Goal: Information Seeking & Learning: Find specific fact

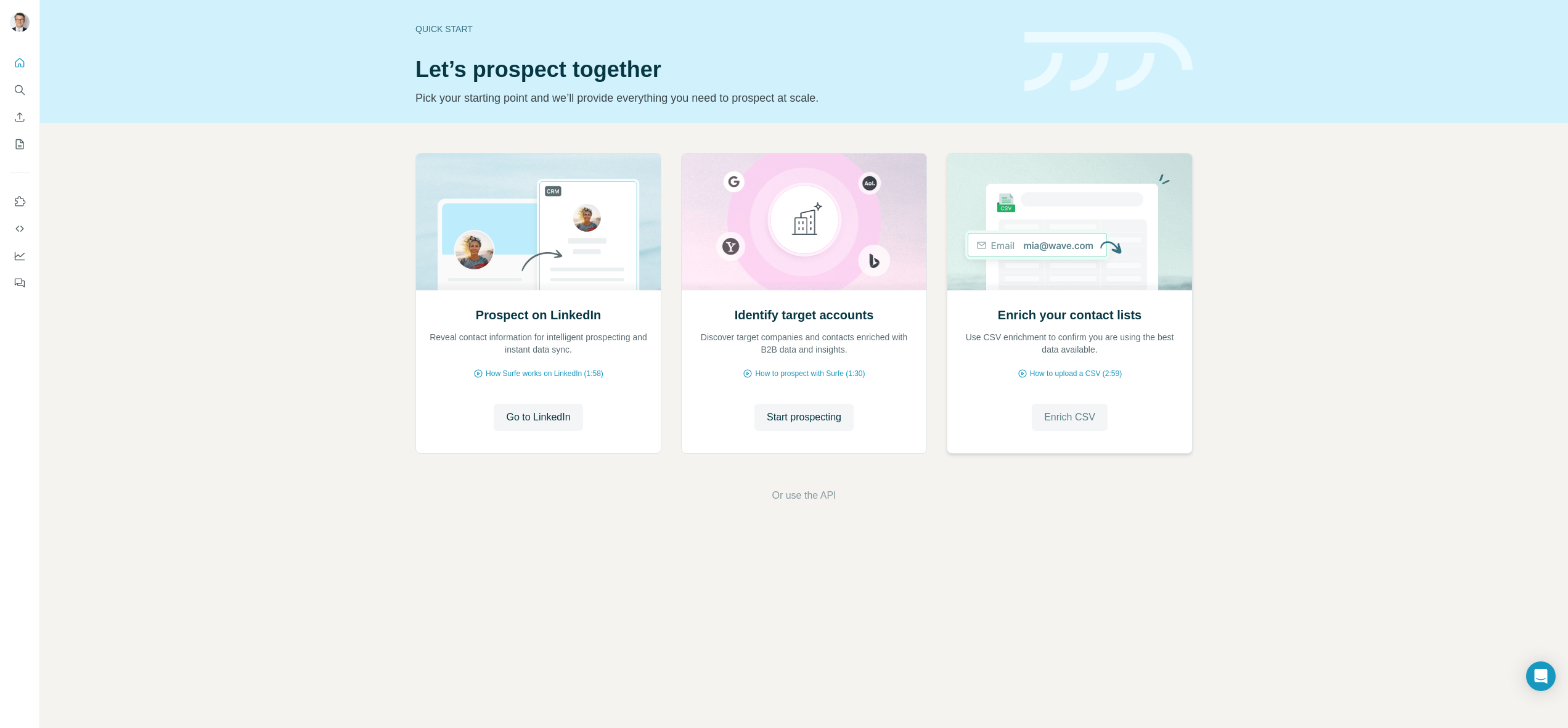
click at [1068, 418] on span "Enrich CSV" at bounding box center [1069, 417] width 51 height 14
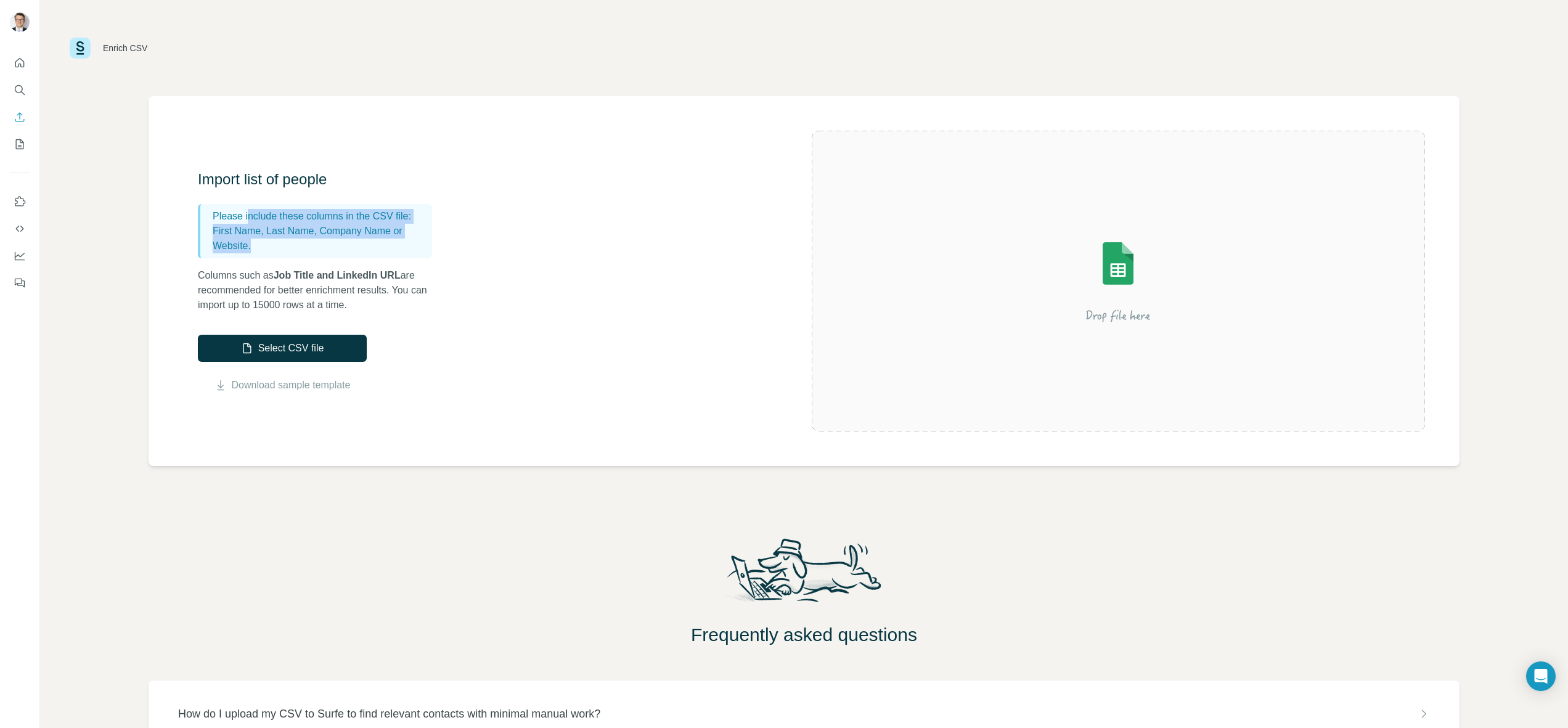
drag, startPoint x: 250, startPoint y: 217, endPoint x: 426, endPoint y: 240, distance: 177.5
click at [426, 240] on div "Please include these columns in the CSV file: First Name, Last Name, Company Na…" at bounding box center [314, 231] width 234 height 54
click at [14, 153] on button "My lists" at bounding box center [19, 144] width 19 height 22
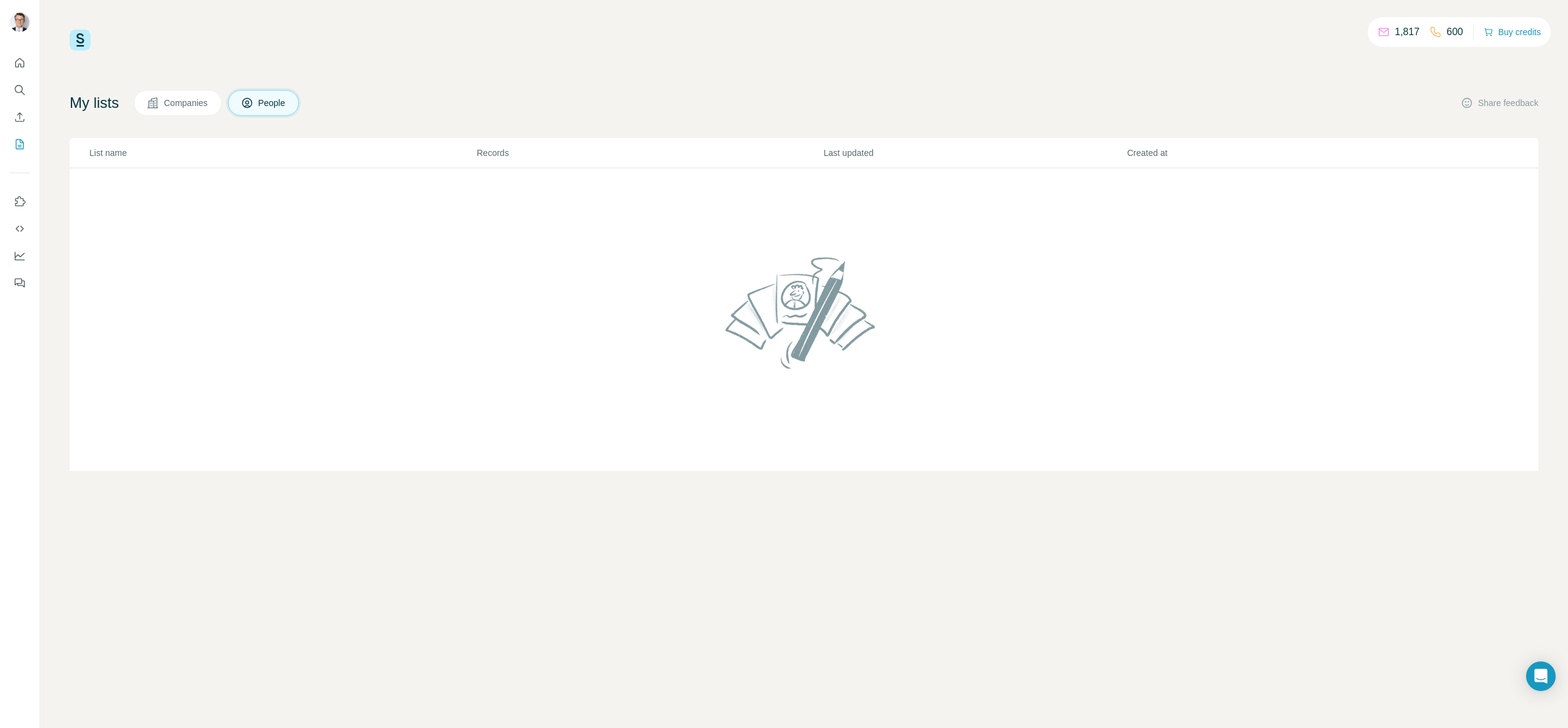
drag, startPoint x: 1403, startPoint y: 34, endPoint x: 1381, endPoint y: 31, distance: 22.2
click at [1403, 34] on p "1,817" at bounding box center [1408, 32] width 25 height 14
click at [1379, 31] on icon at bounding box center [1384, 32] width 13 height 13
click at [18, 86] on icon "Search" at bounding box center [19, 90] width 13 height 13
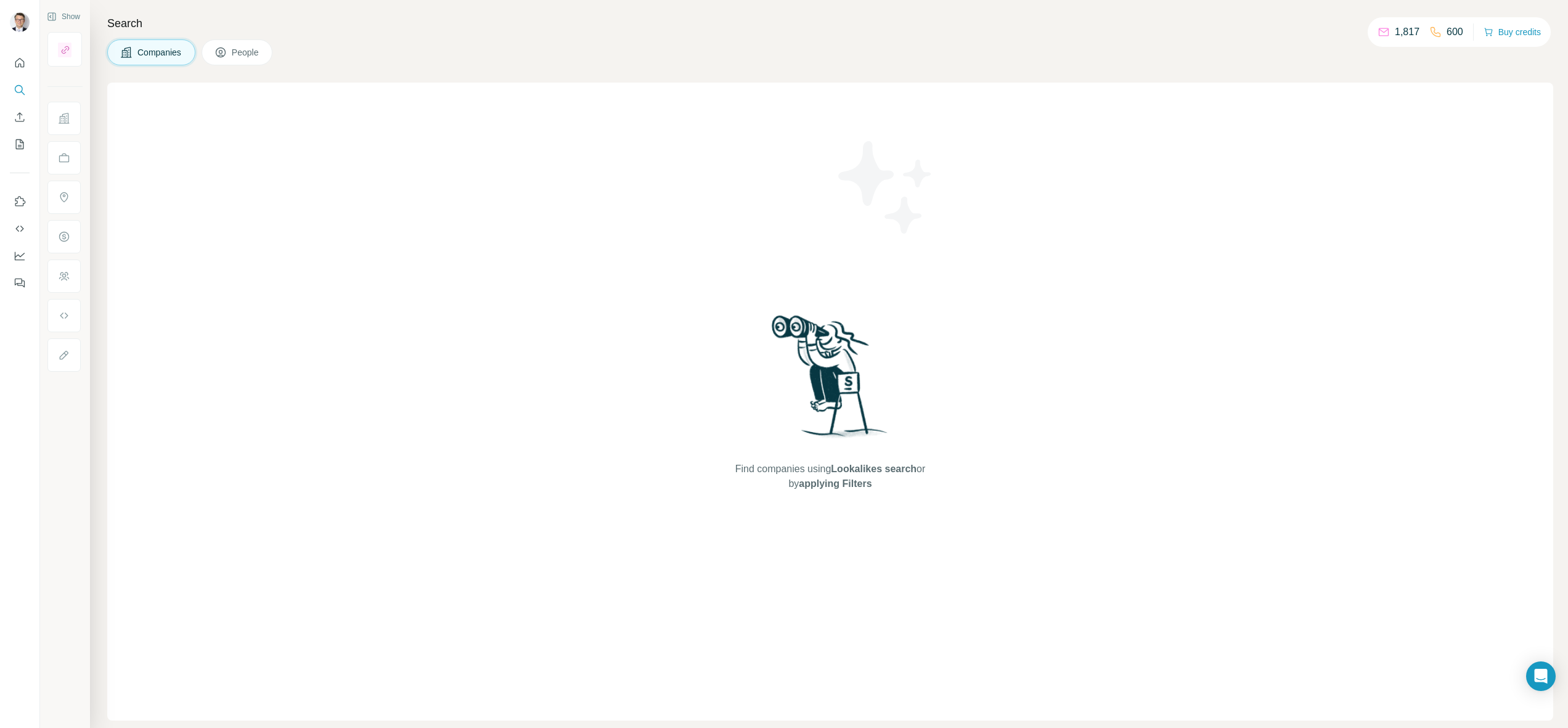
click at [254, 56] on span "People" at bounding box center [245, 52] width 28 height 13
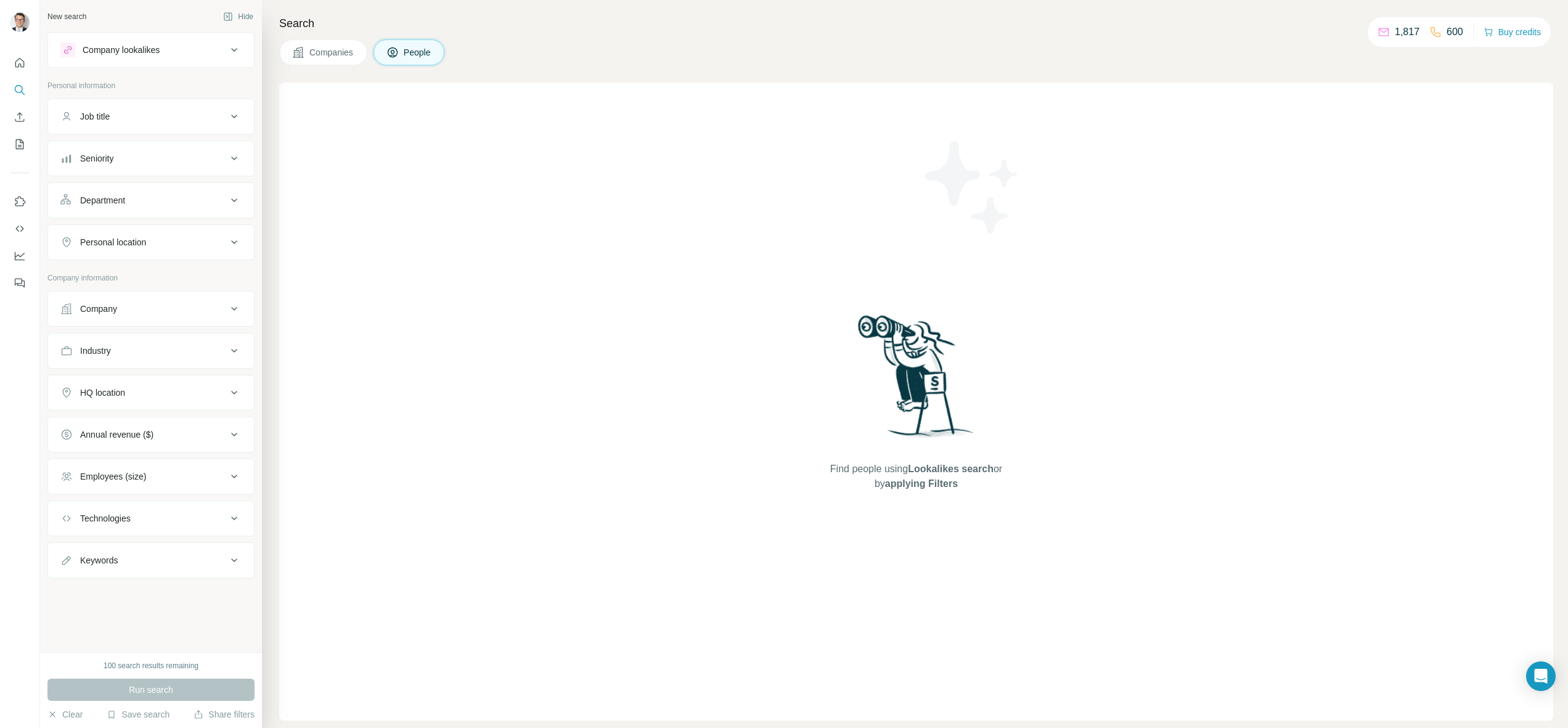
click at [158, 113] on div "Job title" at bounding box center [144, 116] width 167 height 13
click at [151, 277] on div "Personal location" at bounding box center [144, 279] width 167 height 13
click at [209, 56] on div "Company lookalikes" at bounding box center [144, 49] width 167 height 14
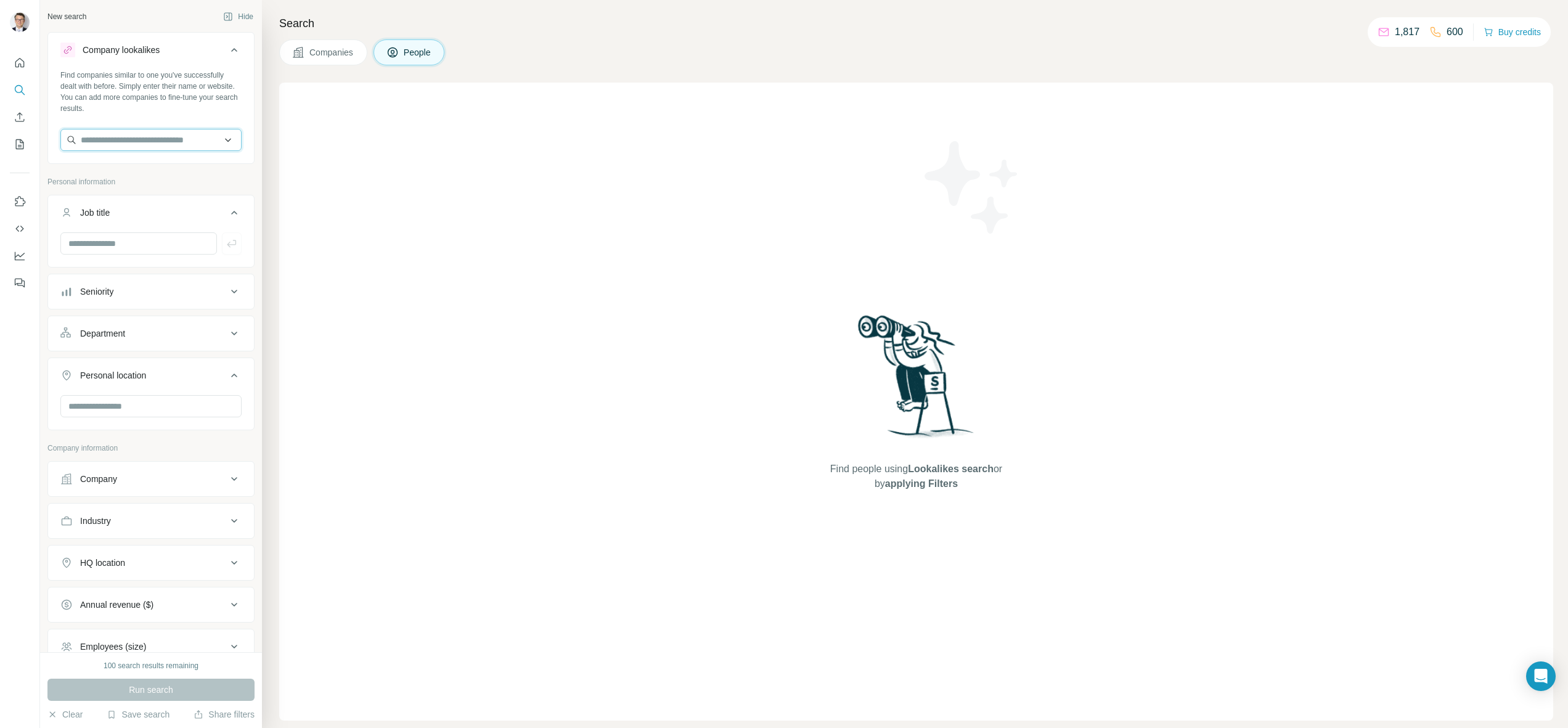
click at [217, 138] on input "text" at bounding box center [151, 140] width 181 height 22
click at [231, 139] on input "text" at bounding box center [151, 140] width 181 height 22
click at [229, 141] on input "text" at bounding box center [151, 140] width 181 height 22
click at [216, 100] on div "Find companies similar to one you've successfully dealt with before. Simply ent…" at bounding box center [151, 92] width 181 height 44
click at [166, 138] on input "text" at bounding box center [151, 140] width 181 height 22
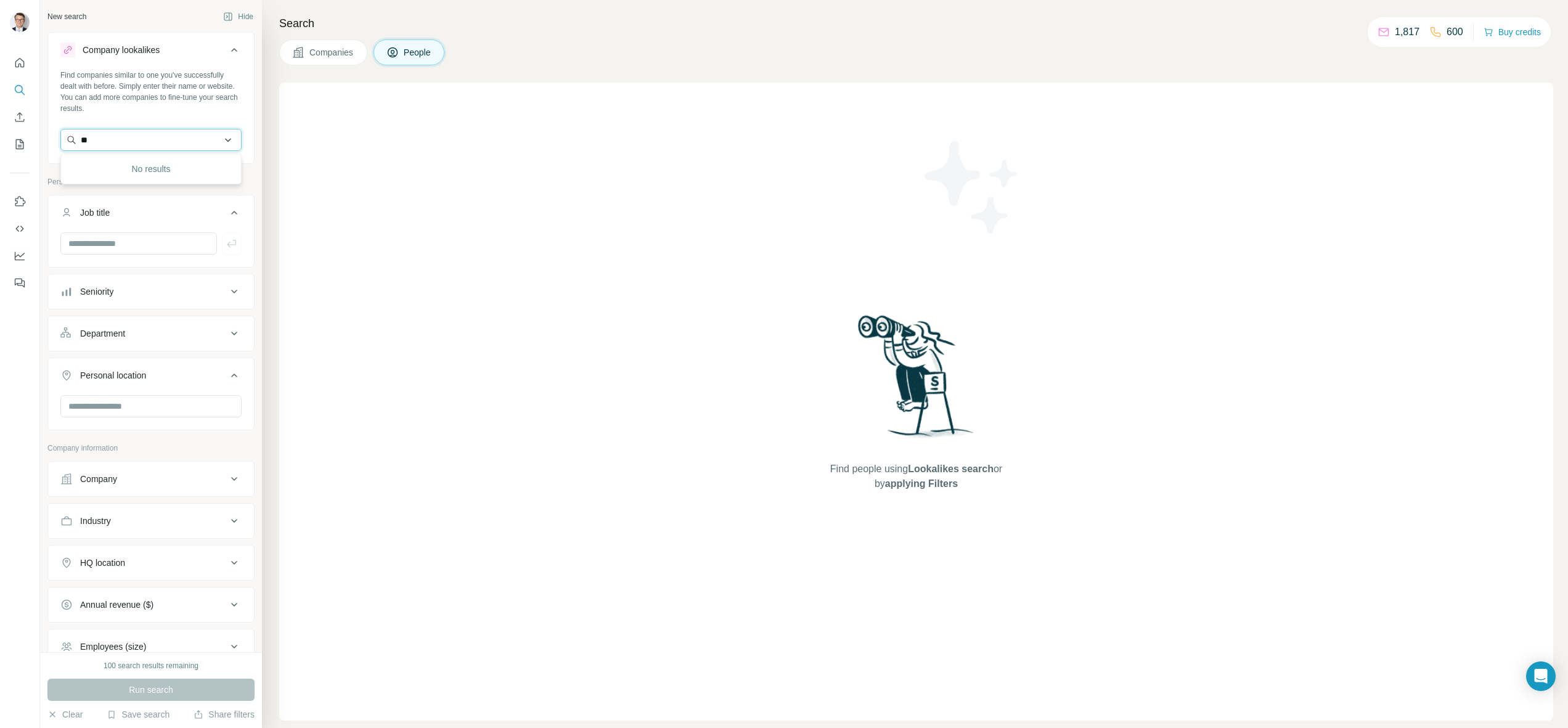
type input "*"
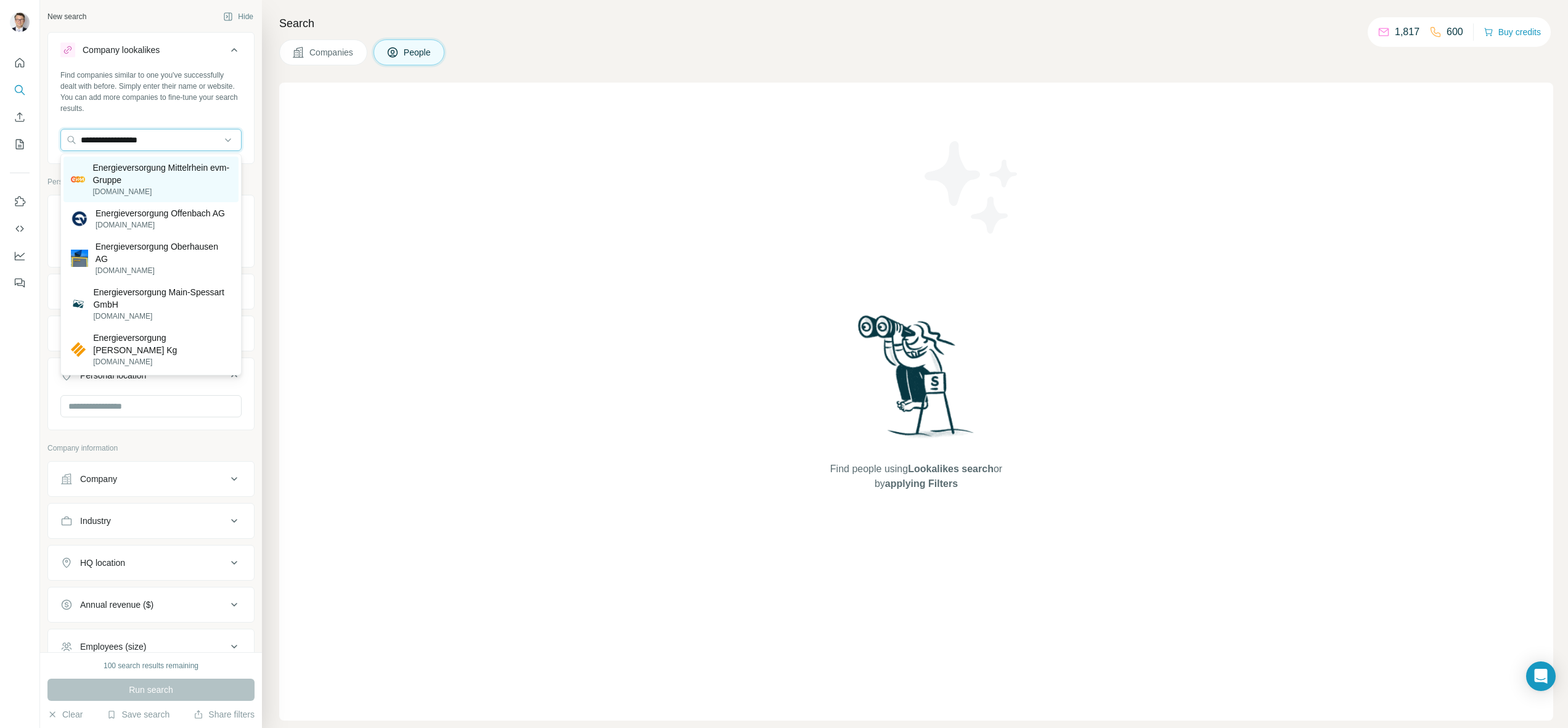
type input "**********"
click at [132, 165] on p "Energieversorgung Mittelrhein evm-Gruppe" at bounding box center [162, 174] width 139 height 25
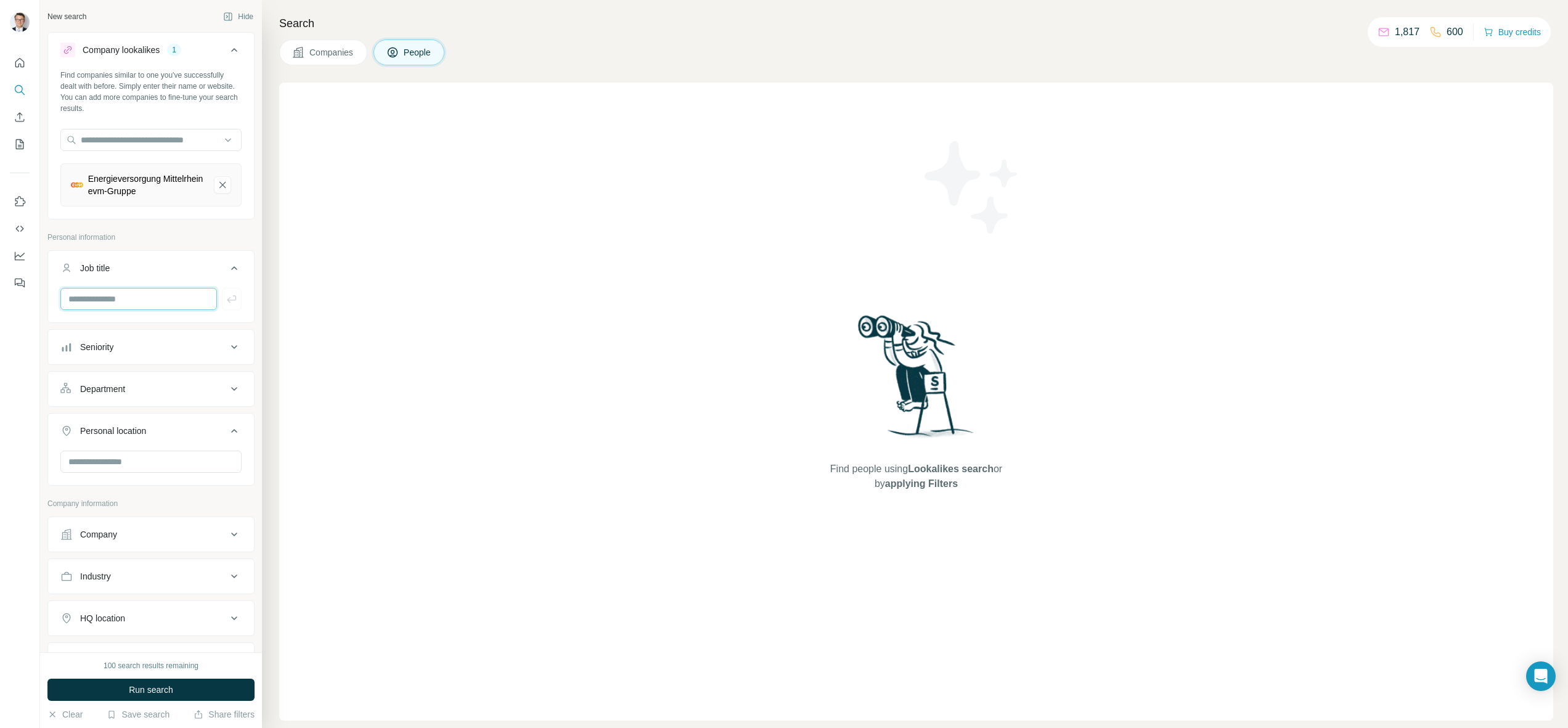
click at [157, 298] on input "text" at bounding box center [139, 299] width 156 height 22
type input "********"
click at [229, 299] on icon "button" at bounding box center [231, 299] width 13 height 13
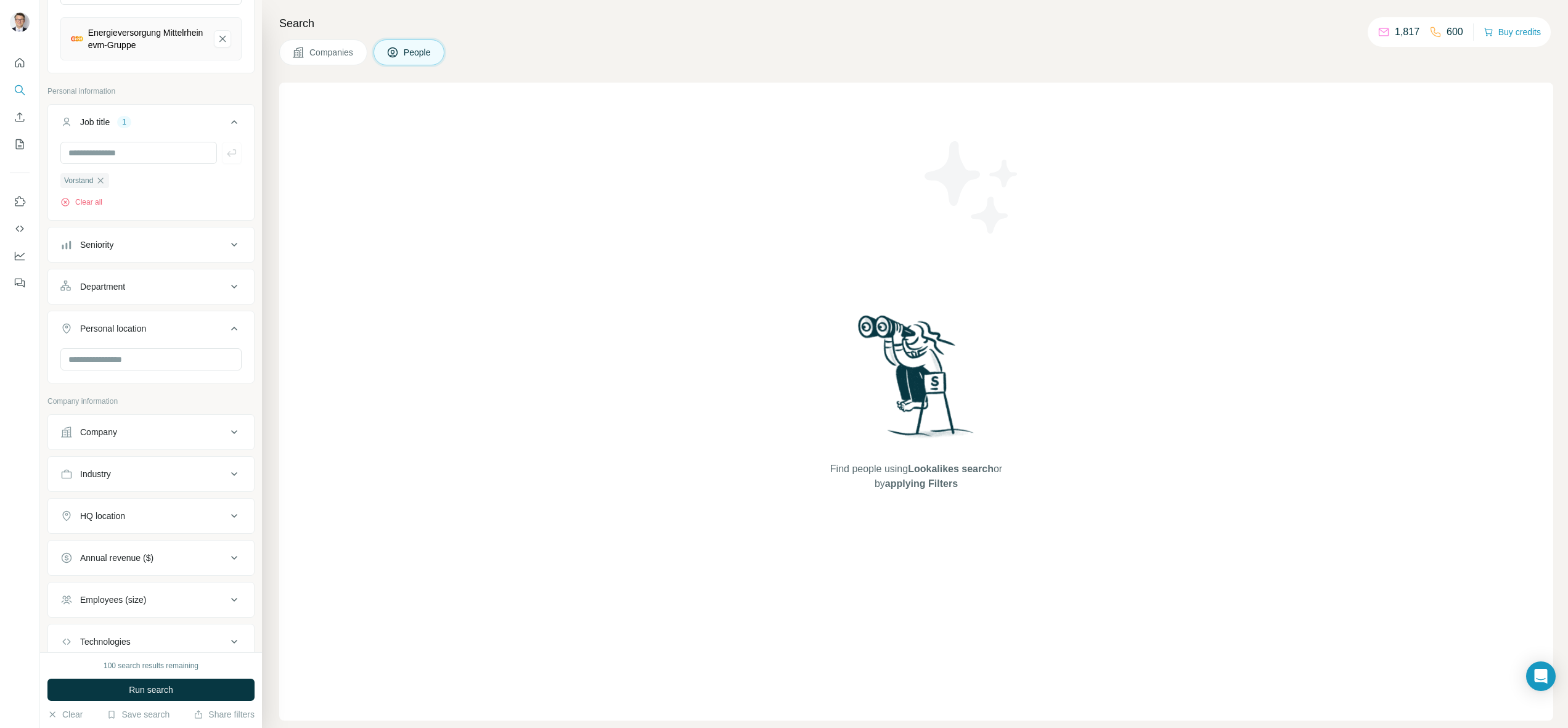
scroll to position [150, 0]
click at [167, 686] on span "Run search" at bounding box center [151, 689] width 44 height 13
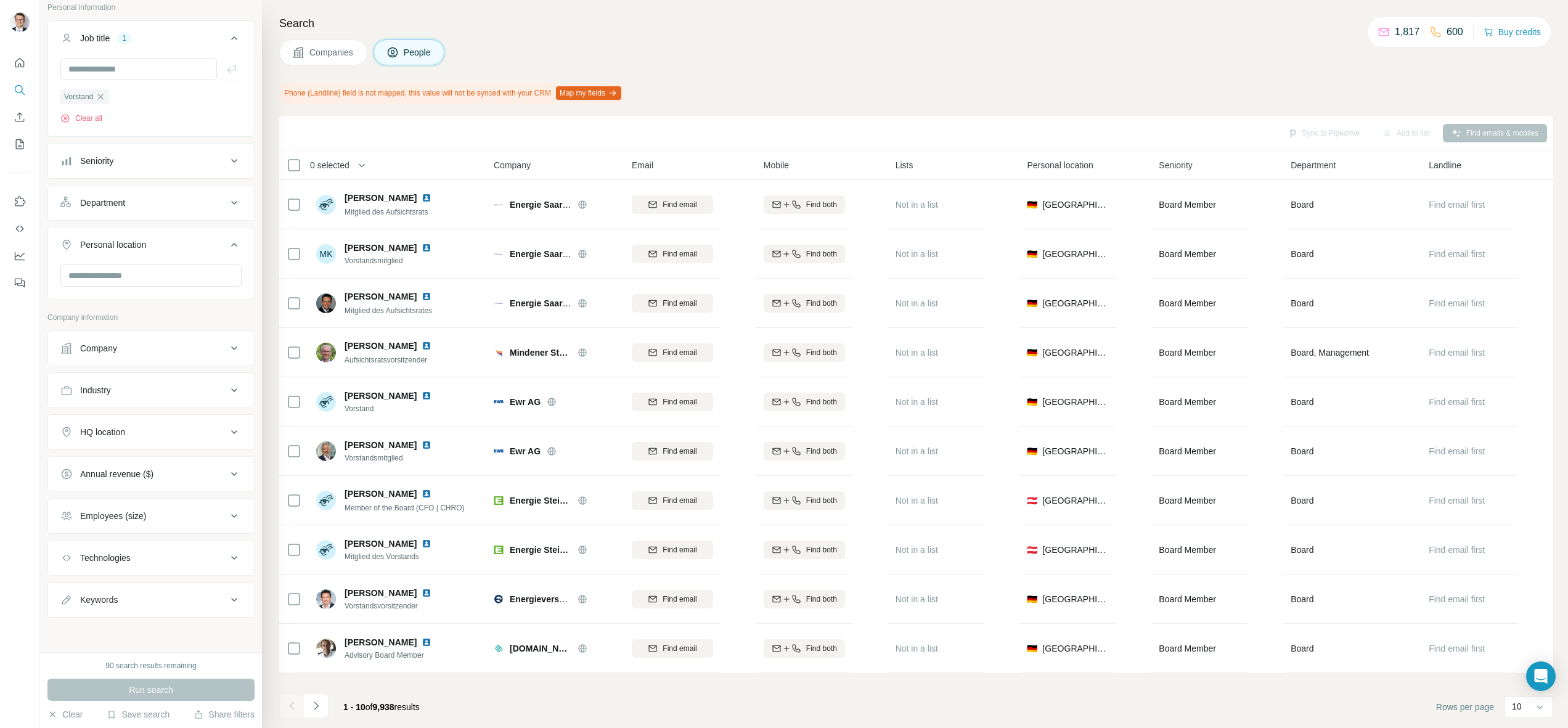
scroll to position [0, 0]
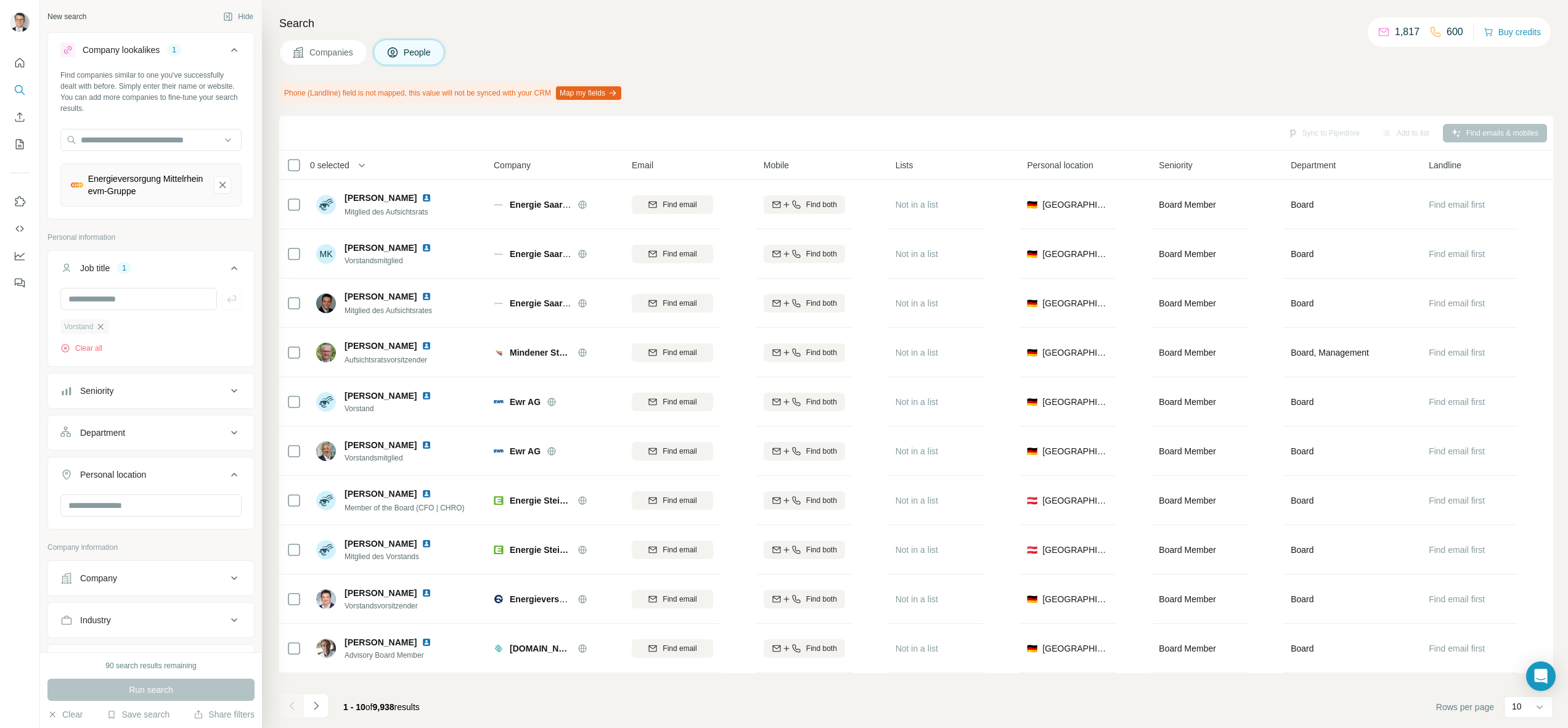
click at [105, 331] on icon "button" at bounding box center [100, 327] width 10 height 10
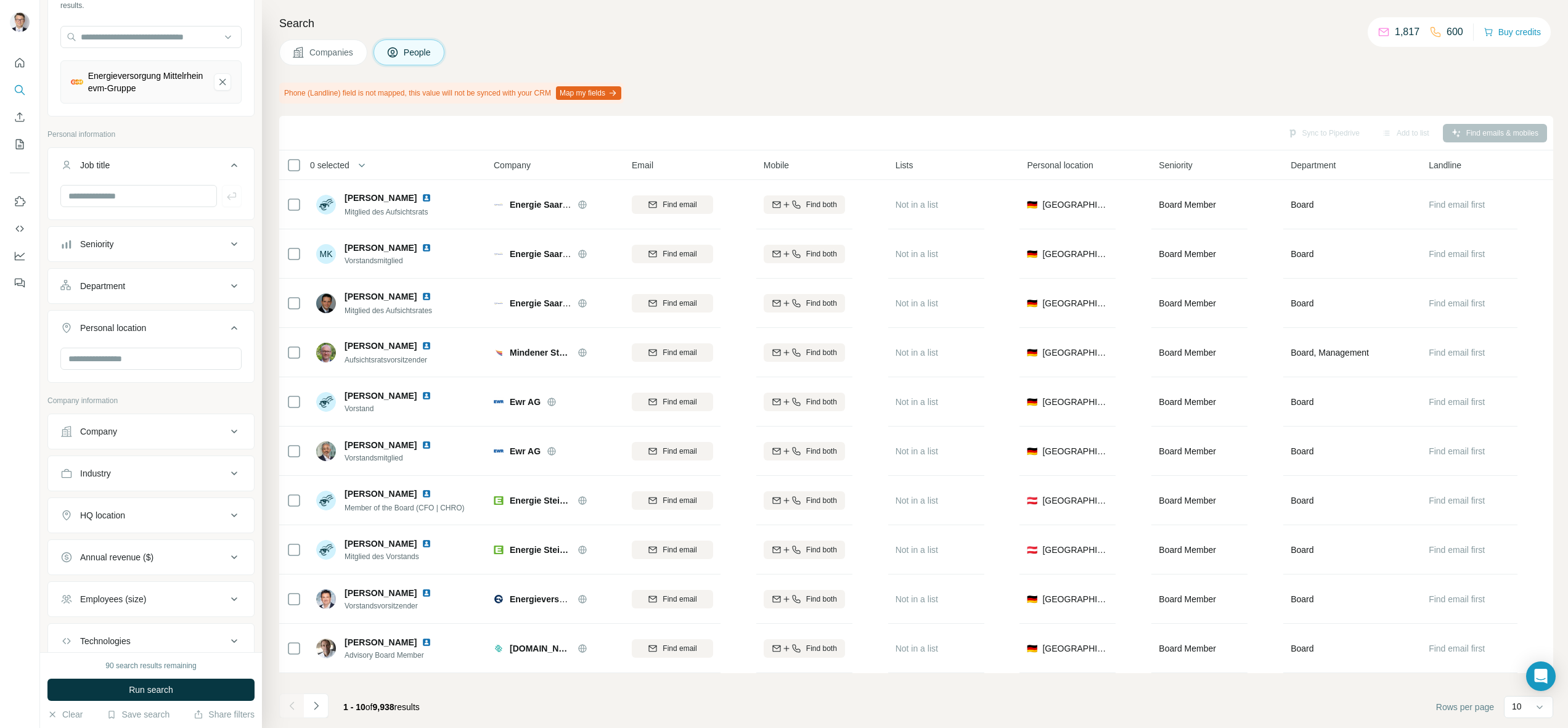
scroll to position [109, 0]
click at [179, 434] on button "Company" at bounding box center [150, 425] width 205 height 30
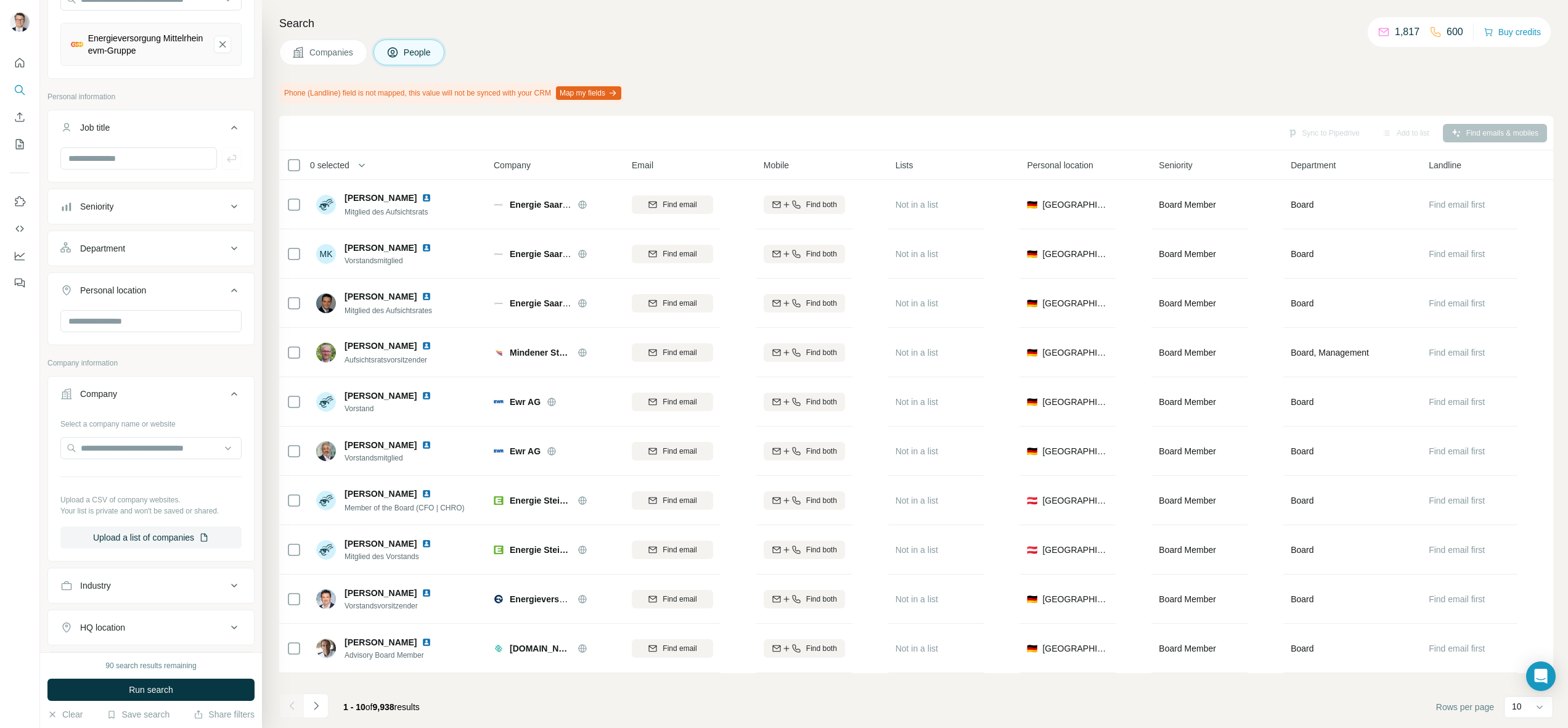
scroll to position [0, 0]
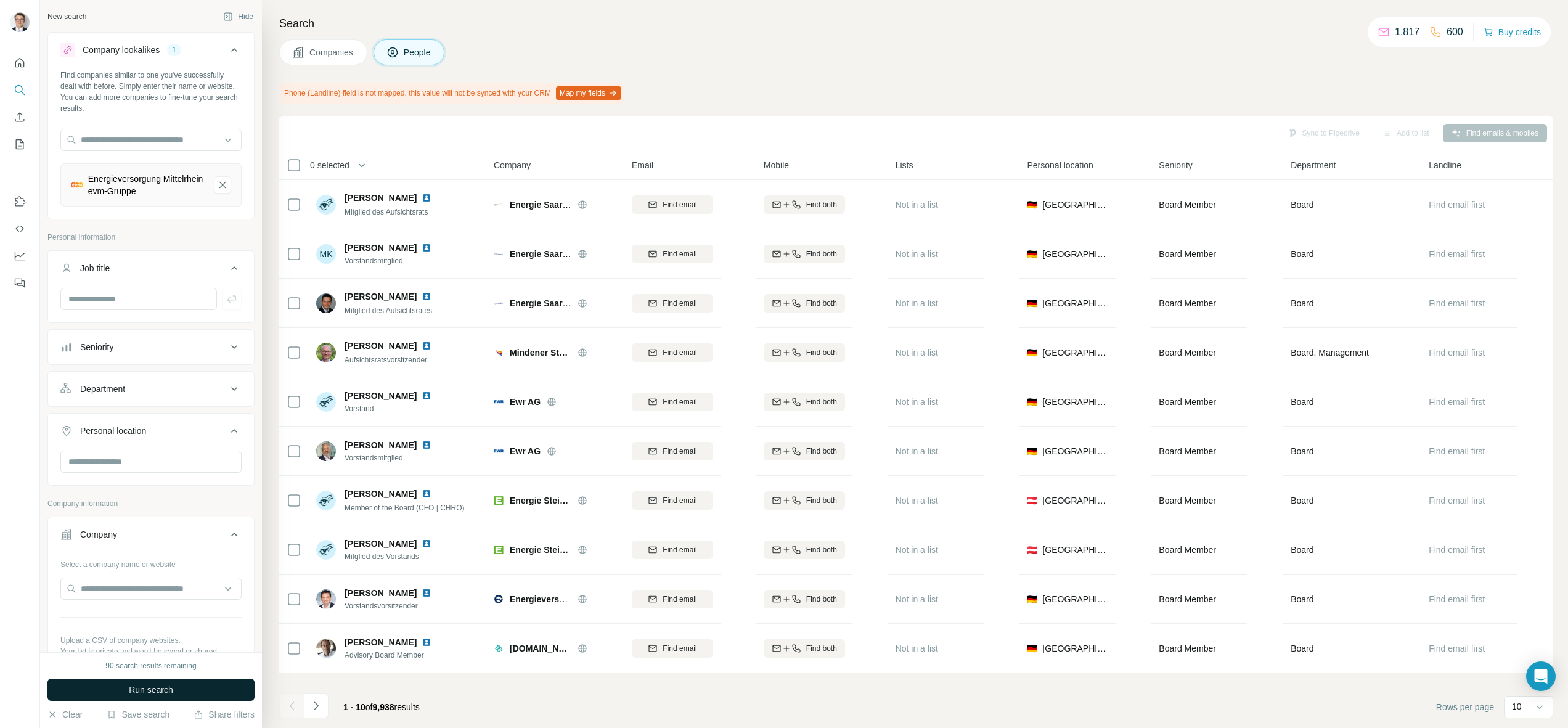
click at [138, 684] on span "Run search" at bounding box center [151, 689] width 44 height 13
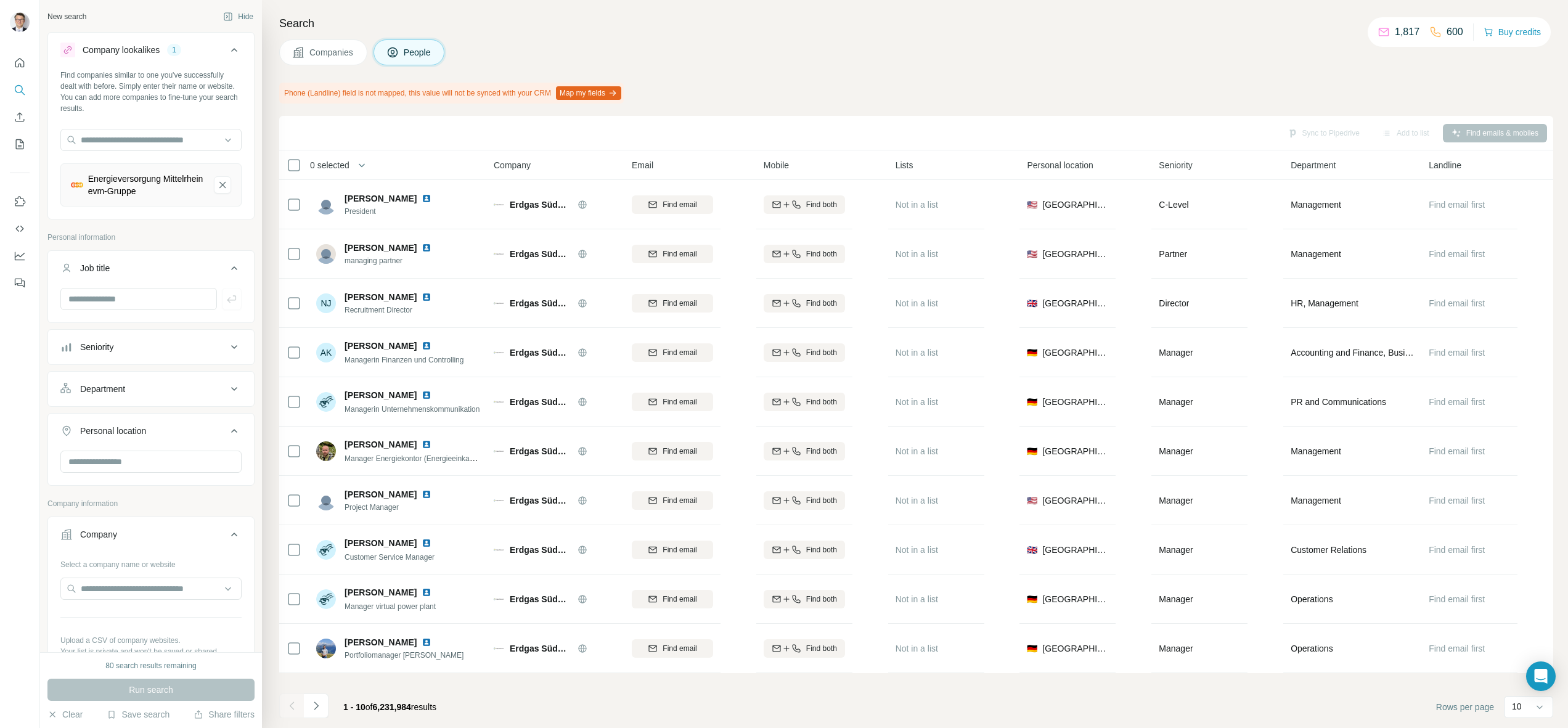
click at [418, 54] on span "People" at bounding box center [418, 52] width 28 height 13
click at [313, 701] on icon "Navigate to next page" at bounding box center [315, 705] width 4 height 8
